Goal: Task Accomplishment & Management: Manage account settings

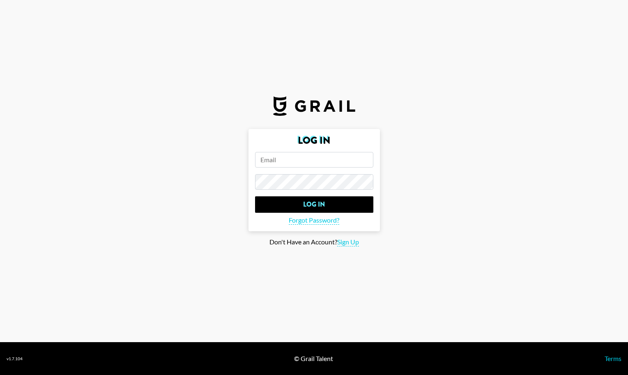
click at [323, 166] on input "email" at bounding box center [314, 160] width 118 height 16
type input "[EMAIL_ADDRESS][PERSON_NAME][DOMAIN_NAME]"
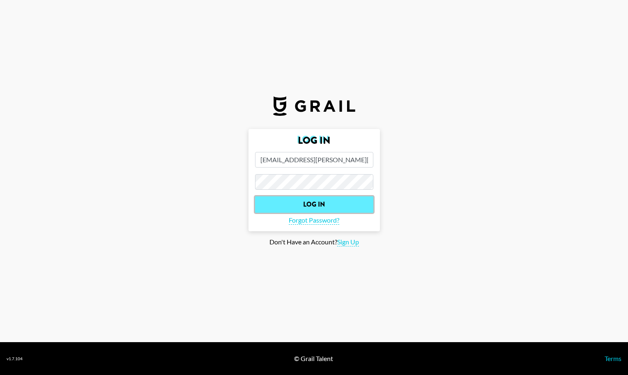
click at [326, 205] on input "Log In" at bounding box center [314, 204] width 118 height 16
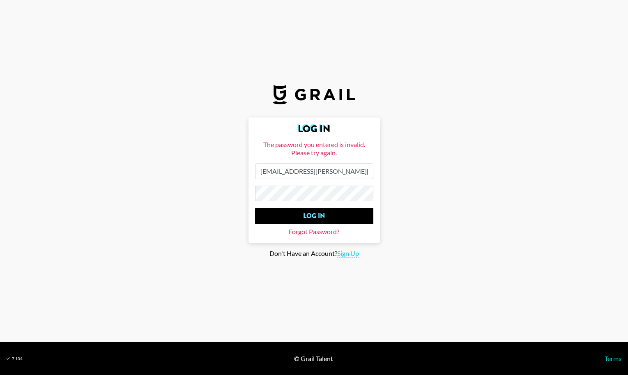
click at [312, 231] on span "Forgot Password?" at bounding box center [314, 232] width 51 height 9
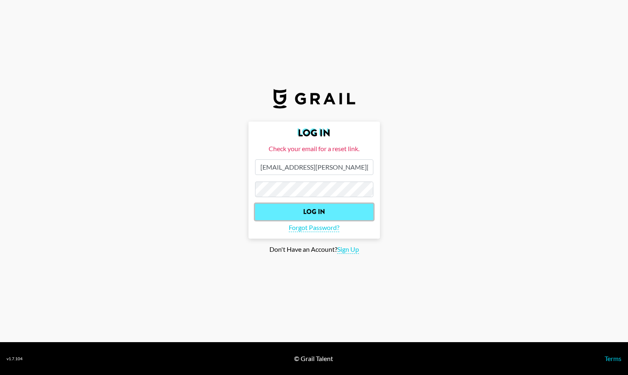
click at [310, 214] on input "Log In" at bounding box center [314, 212] width 118 height 16
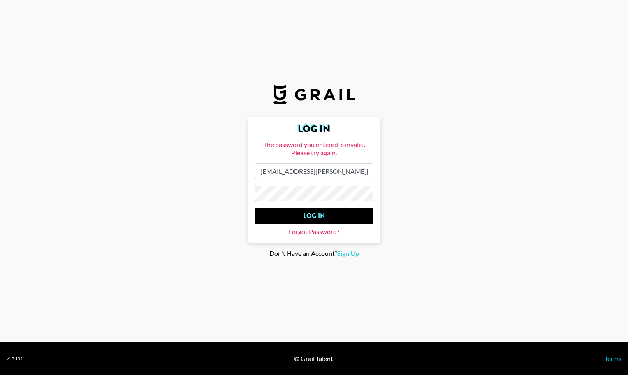
click at [308, 231] on span "Forgot Password?" at bounding box center [314, 232] width 51 height 9
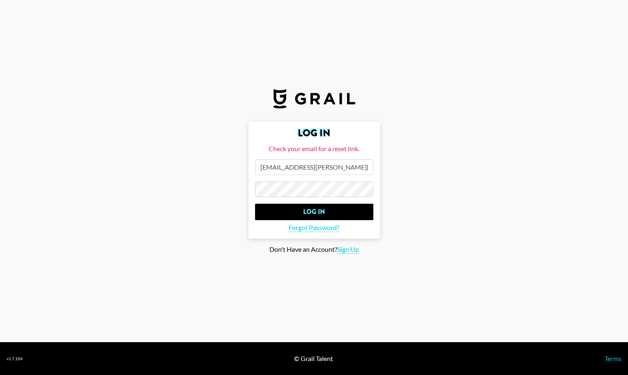
click at [311, 234] on form "Log In Check your email for a reset link. crystal.walker@grail-talent.com Log I…" at bounding box center [313, 180] width 131 height 117
click at [310, 230] on span "Forgot Password?" at bounding box center [314, 227] width 51 height 9
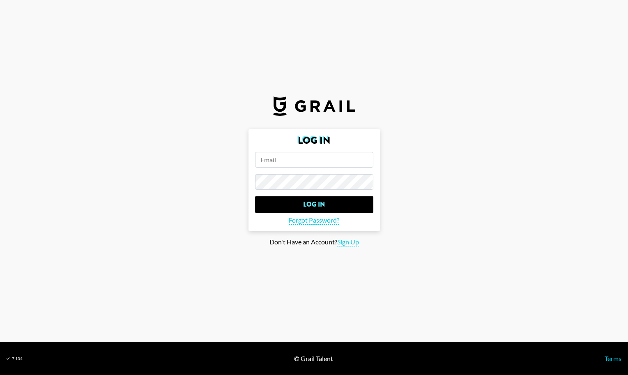
click at [301, 156] on input "email" at bounding box center [314, 160] width 118 height 16
click at [272, 163] on input "email" at bounding box center [314, 160] width 118 height 16
click at [273, 163] on input "email" at bounding box center [314, 160] width 118 height 16
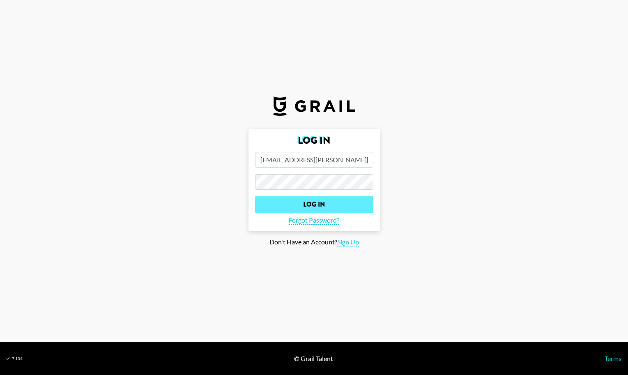
type input "[EMAIL_ADDRESS][PERSON_NAME][DOMAIN_NAME]"
click at [318, 205] on input "Log In" at bounding box center [314, 204] width 118 height 16
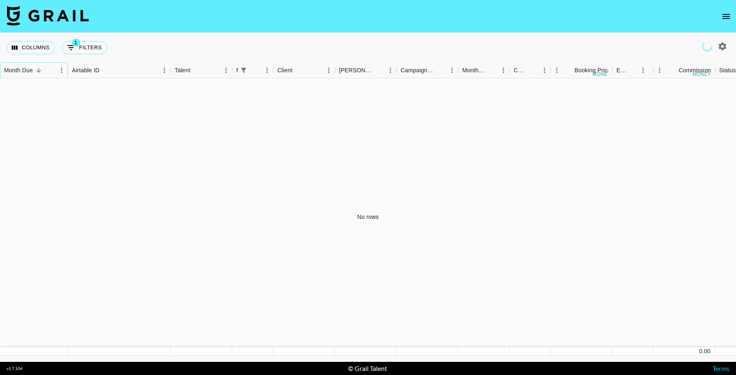
click at [30, 71] on div "Month Due" at bounding box center [18, 70] width 29 height 16
drag, startPoint x: 92, startPoint y: 71, endPoint x: 87, endPoint y: 66, distance: 7.3
click at [92, 71] on div "Airtable ID" at bounding box center [86, 70] width 28 height 16
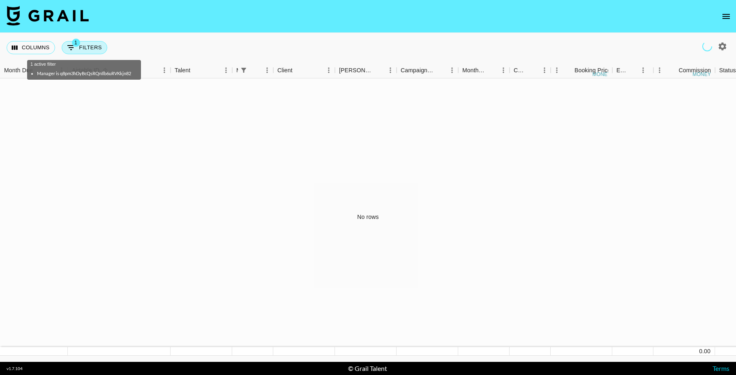
click at [68, 48] on icon "Show filters" at bounding box center [71, 48] width 10 height 10
select select "managerIds"
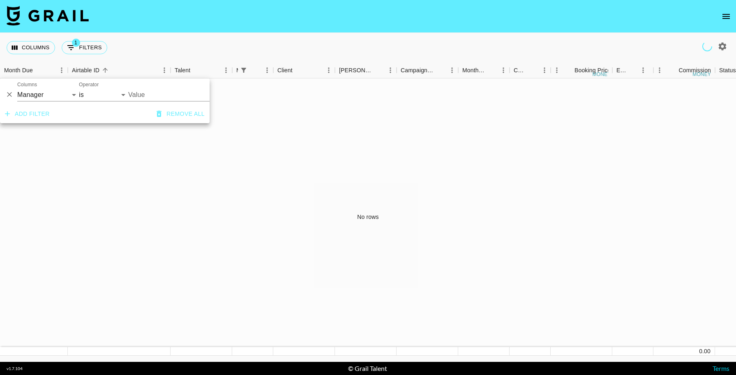
click at [74, 218] on div "No rows" at bounding box center [368, 216] width 736 height 277
